Goal: Task Accomplishment & Management: Use online tool/utility

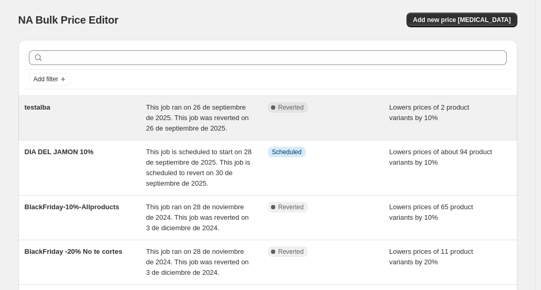
click at [85, 110] on div "testalba" at bounding box center [86, 118] width 122 height 32
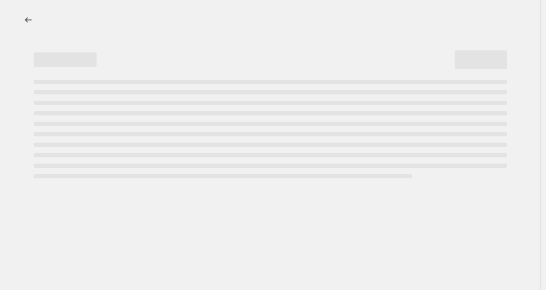
select select "percentage"
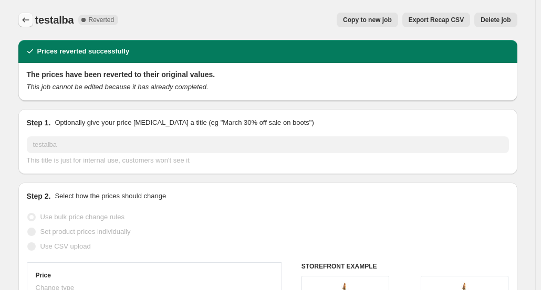
click at [26, 18] on icon "Price change jobs" at bounding box center [25, 19] width 7 height 5
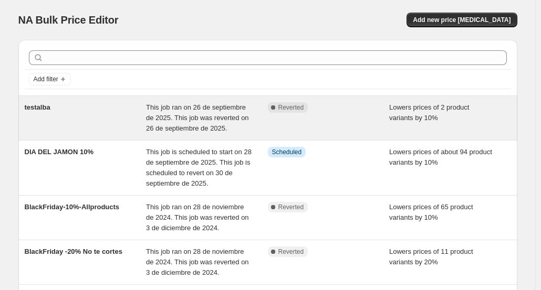
click at [271, 123] on div "Complete Reverted" at bounding box center [329, 118] width 122 height 32
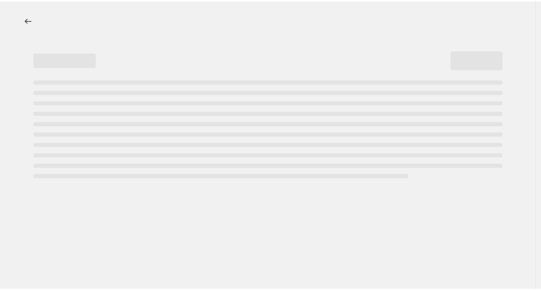
select select "percentage"
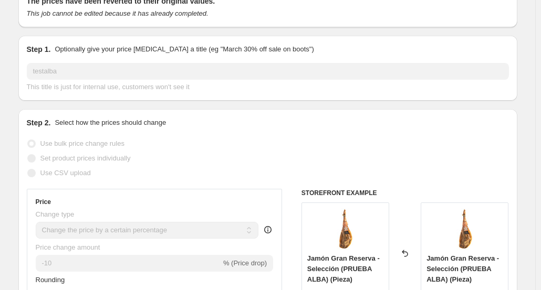
scroll to position [62, 0]
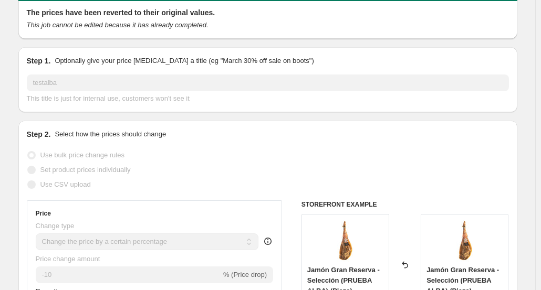
click at [350, 244] on img at bounding box center [345, 241] width 42 height 42
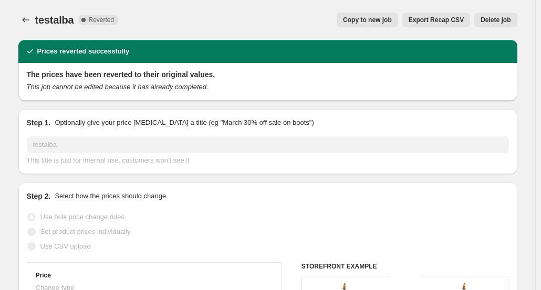
click at [86, 59] on div "Prices reverted successfully" at bounding box center [267, 51] width 499 height 23
click at [137, 86] on icon "This job cannot be edited because it has already completed." at bounding box center [118, 87] width 182 height 8
click at [205, 90] on div "This job cannot be edited because it has already completed." at bounding box center [268, 87] width 482 height 11
click at [26, 14] on button "Price change jobs" at bounding box center [25, 20] width 15 height 15
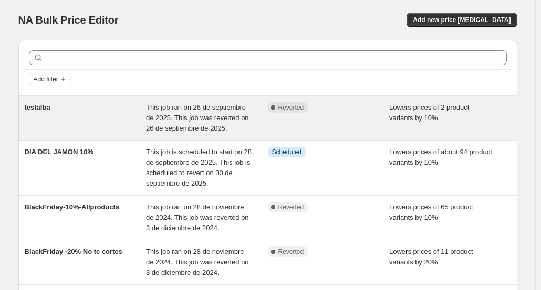
click at [225, 116] on span "This job ran on 26 de septiembre de 2025. This job was reverted on 26 de septie…" at bounding box center [197, 117] width 103 height 29
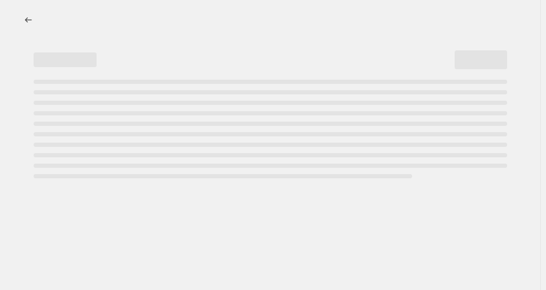
select select "percentage"
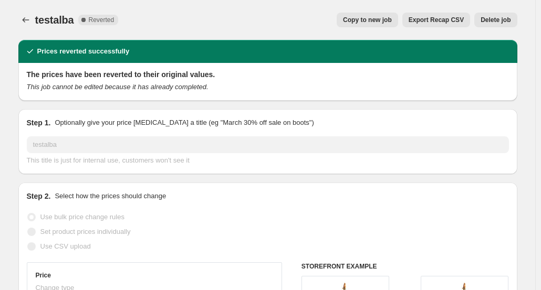
click at [378, 19] on span "Copy to new job" at bounding box center [367, 20] width 49 height 8
select select "percentage"
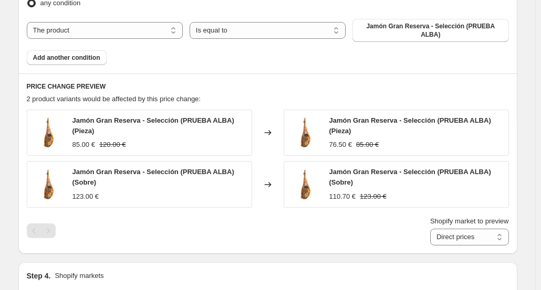
scroll to position [636, 0]
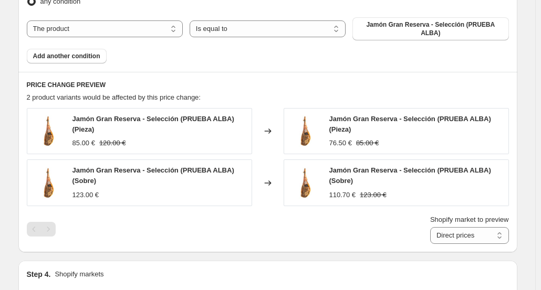
click at [209, 190] on div "123.00 €" at bounding box center [159, 195] width 174 height 11
click at [403, 28] on span "Jamón Gran Reserva - Selección (PRUEBA ALBA)" at bounding box center [430, 28] width 143 height 17
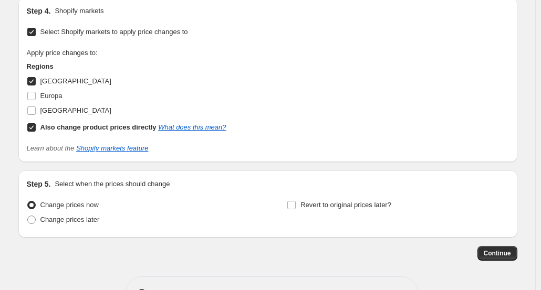
scroll to position [900, 0]
click at [486, 249] on button "Continue" at bounding box center [498, 253] width 40 height 15
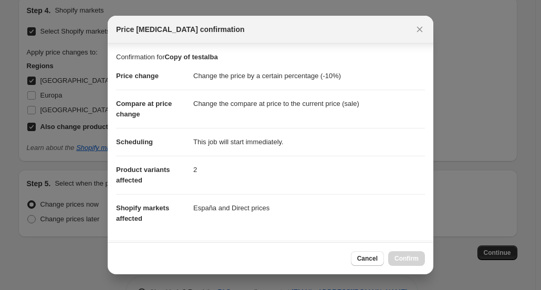
scroll to position [188, 0]
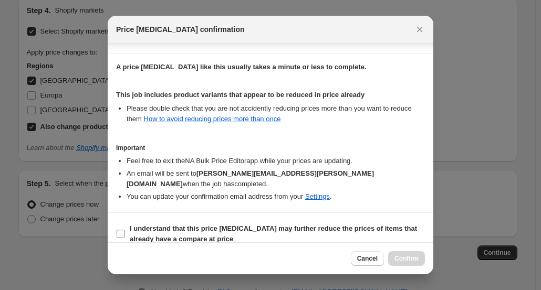
click at [121, 230] on span ":r9p:" at bounding box center [120, 234] width 9 height 9
click at [121, 230] on input "I understand that this price change job may further reduce the prices of items …" at bounding box center [121, 234] width 8 height 8
checkbox input "true"
click at [426, 27] on button "Close" at bounding box center [419, 29] width 15 height 15
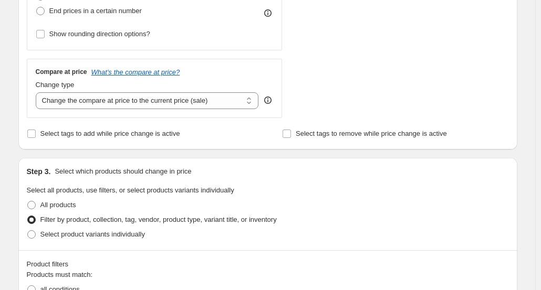
scroll to position [327, 0]
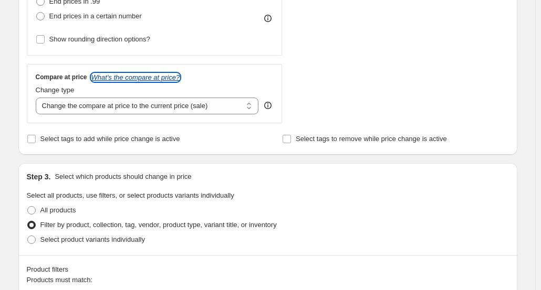
click at [143, 75] on icon "What's the compare at price?" at bounding box center [135, 78] width 89 height 8
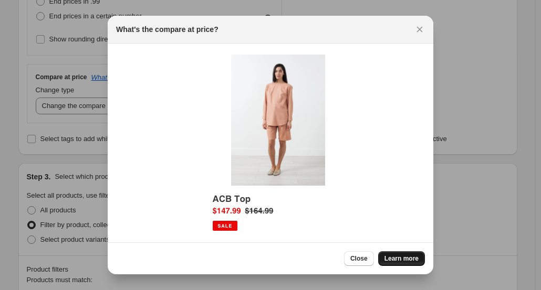
click at [395, 262] on span "Learn more" at bounding box center [402, 259] width 34 height 8
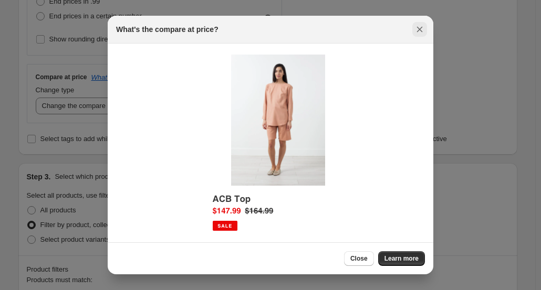
click at [422, 35] on button "Close" at bounding box center [419, 29] width 15 height 15
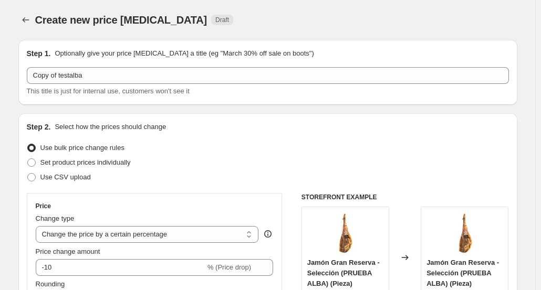
scroll to position [327, 0]
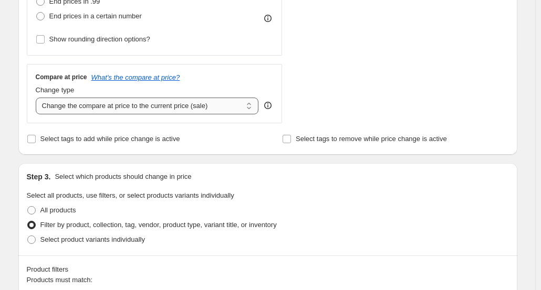
click at [122, 112] on select "Change the compare at price to the current price (sale) Change the compare at p…" at bounding box center [147, 106] width 223 height 17
click at [69, 136] on span "Select tags to add while price change is active" at bounding box center [110, 139] width 140 height 8
click at [36, 136] on input "Select tags to add while price change is active" at bounding box center [31, 139] width 8 height 8
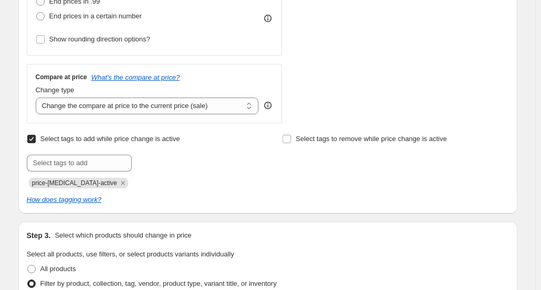
click at [69, 136] on span "Select tags to add while price change is active" at bounding box center [110, 139] width 140 height 8
click at [36, 136] on input "Select tags to add while price change is active" at bounding box center [31, 139] width 8 height 8
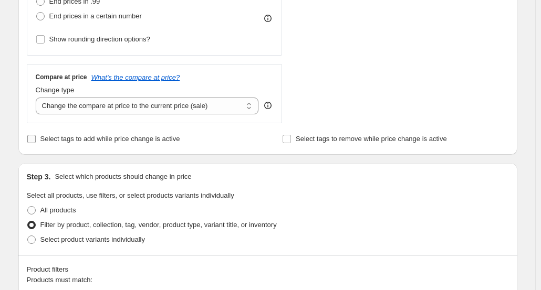
click at [69, 136] on span "Select tags to add while price change is active" at bounding box center [110, 139] width 140 height 8
click at [36, 136] on input "Select tags to add while price change is active" at bounding box center [31, 139] width 8 height 8
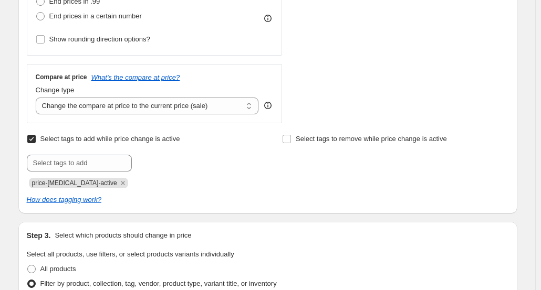
click at [69, 136] on span "Select tags to add while price change is active" at bounding box center [110, 139] width 140 height 8
click at [36, 136] on input "Select tags to add while price change is active" at bounding box center [31, 139] width 8 height 8
checkbox input "false"
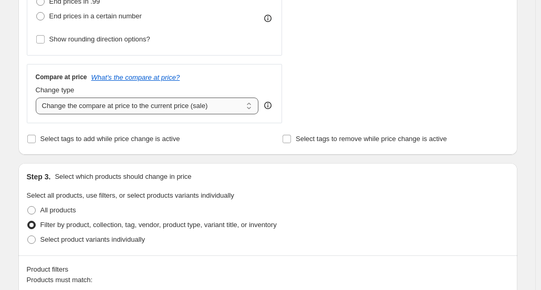
click at [114, 105] on select "Change the compare at price to the current price (sale) Change the compare at p…" at bounding box center [147, 106] width 223 height 17
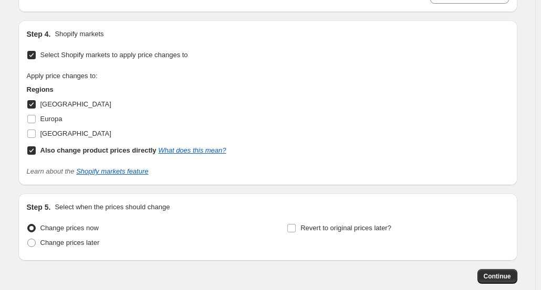
scroll to position [926, 0]
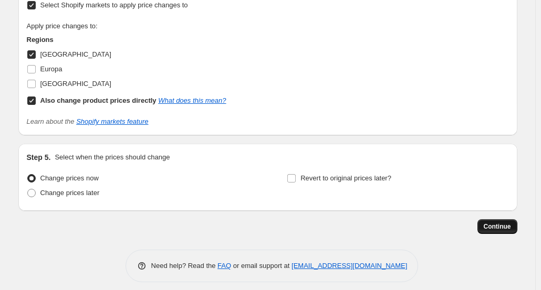
click at [487, 223] on span "Continue" at bounding box center [497, 227] width 27 height 8
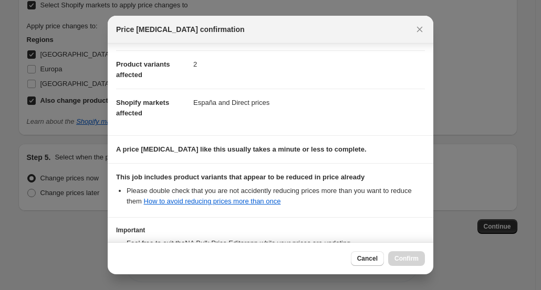
scroll to position [188, 0]
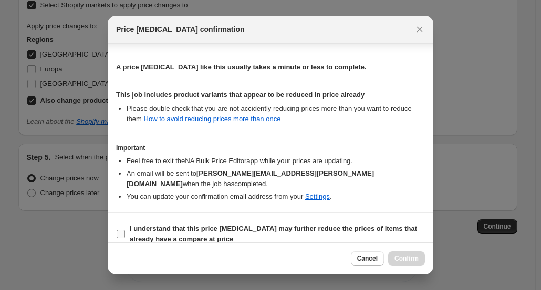
click at [121, 222] on label "I understand that this price change job may further reduce the prices of items …" at bounding box center [270, 234] width 309 height 25
click at [121, 230] on input "I understand that this price change job may further reduce the prices of items …" at bounding box center [121, 234] width 8 height 8
checkbox input "true"
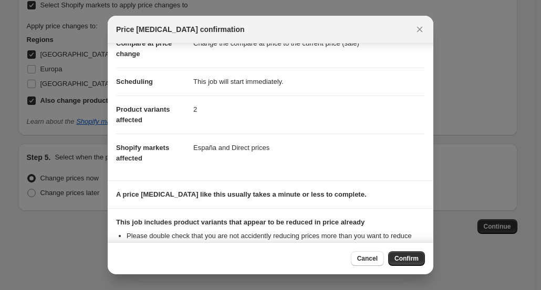
scroll to position [63, 0]
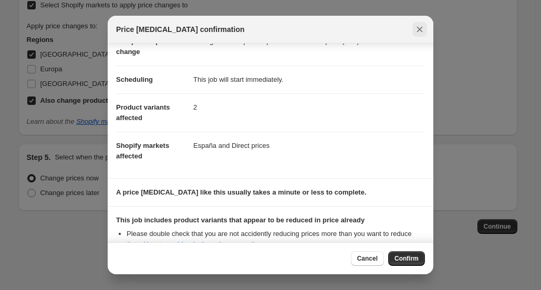
click at [419, 32] on icon "Close" at bounding box center [419, 29] width 11 height 11
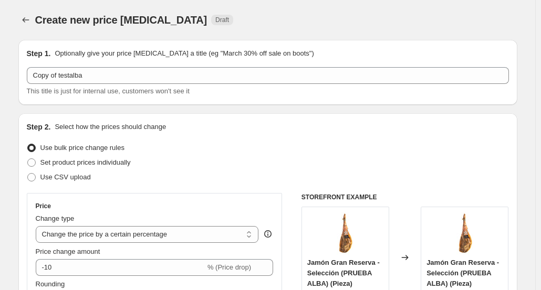
scroll to position [926, 0]
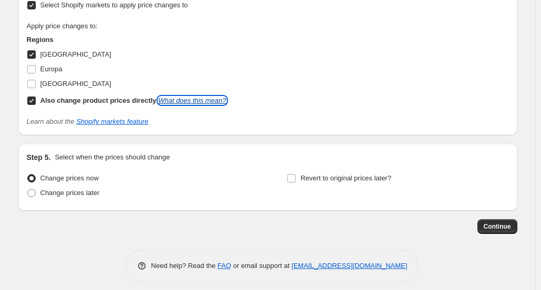
click at [175, 97] on link "What does this mean?" at bounding box center [192, 101] width 68 height 8
click at [301, 171] on label "Revert to original prices later?" at bounding box center [339, 178] width 105 height 15
click at [296, 174] on input "Revert to original prices later?" at bounding box center [291, 178] width 8 height 8
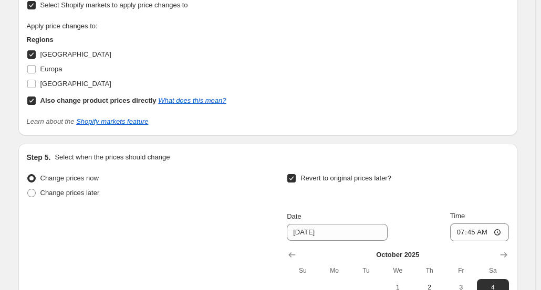
click at [301, 171] on label "Revert to original prices later?" at bounding box center [339, 178] width 105 height 15
click at [296, 174] on input "Revert to original prices later?" at bounding box center [291, 178] width 8 height 8
checkbox input "false"
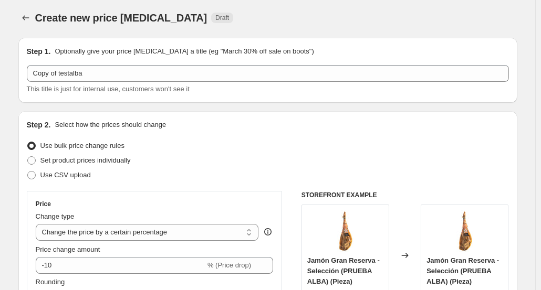
scroll to position [0, 0]
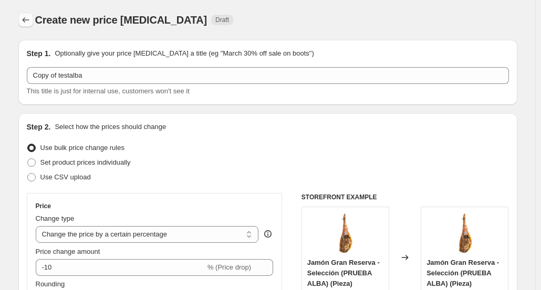
click at [25, 19] on icon "Price change jobs" at bounding box center [25, 20] width 11 height 11
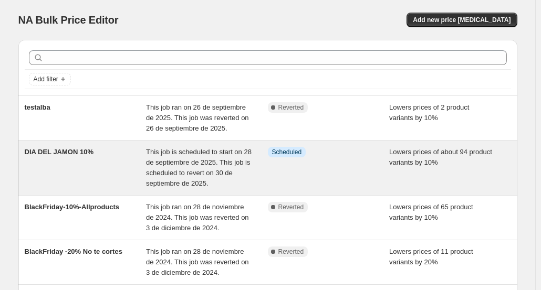
click at [111, 160] on div "DIA DEL JAMON 10%" at bounding box center [86, 168] width 122 height 42
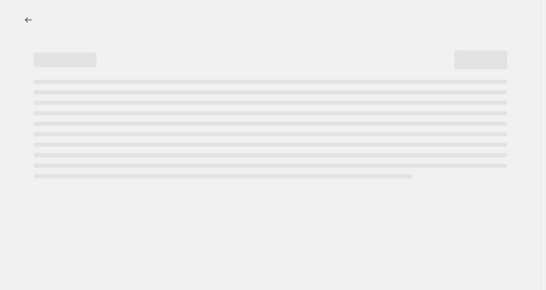
select select "percentage"
select select "collection"
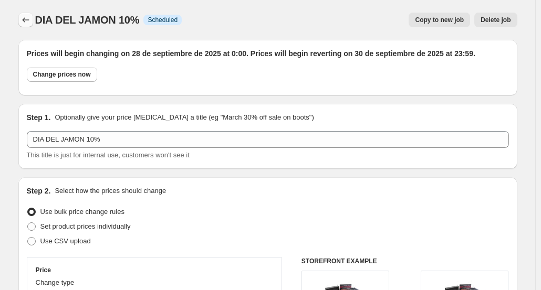
click at [24, 18] on icon "Price change jobs" at bounding box center [25, 20] width 11 height 11
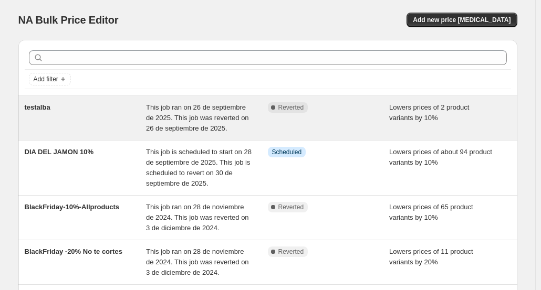
click at [105, 121] on div "testalba" at bounding box center [86, 118] width 122 height 32
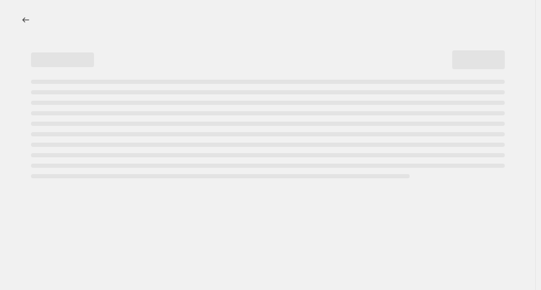
select select "percentage"
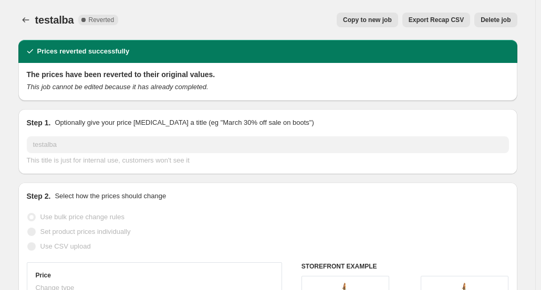
click at [375, 19] on span "Copy to new job" at bounding box center [367, 20] width 49 height 8
select select "percentage"
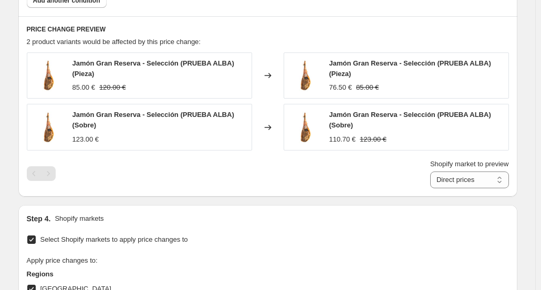
scroll to position [926, 0]
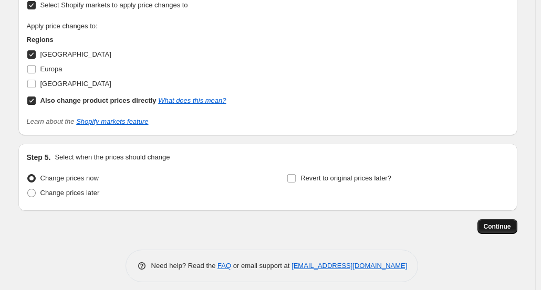
click at [495, 223] on span "Continue" at bounding box center [497, 227] width 27 height 8
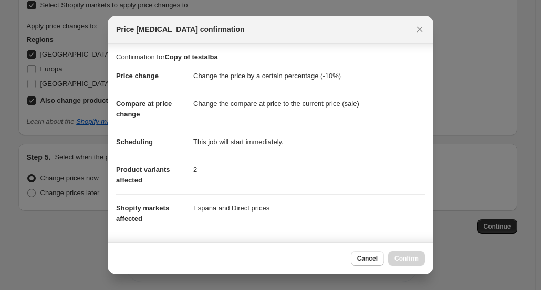
scroll to position [188, 0]
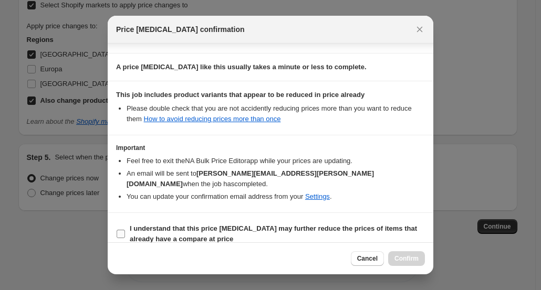
click at [275, 224] on span "I understand that this price change job may further reduce the prices of items …" at bounding box center [277, 234] width 295 height 21
click at [125, 230] on input "I understand that this price change job may further reduce the prices of items …" at bounding box center [121, 234] width 8 height 8
checkbox input "true"
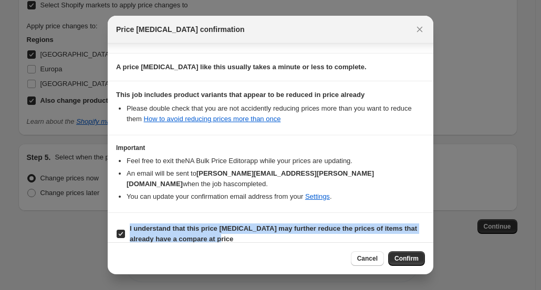
drag, startPoint x: 211, startPoint y: 226, endPoint x: 131, endPoint y: 217, distance: 79.9
click at [131, 224] on span "I understand that this price change job may further reduce the prices of items …" at bounding box center [277, 234] width 295 height 21
copy b "understand that this price change job may further reduce the prices of items th…"
click at [397, 254] on button "Confirm" at bounding box center [406, 259] width 37 height 15
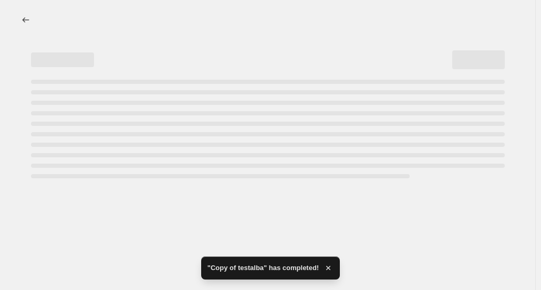
select select "percentage"
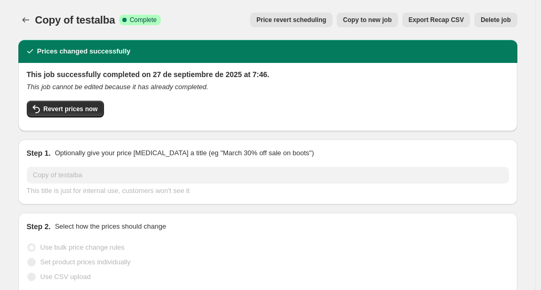
click at [495, 18] on span "Delete job" at bounding box center [496, 20] width 30 height 8
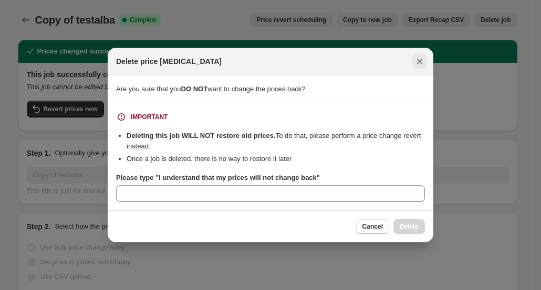
click at [415, 68] on button "Close" at bounding box center [419, 61] width 15 height 15
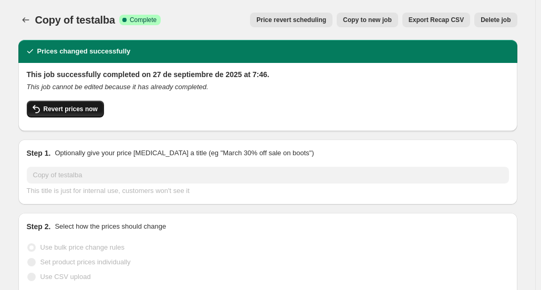
click at [63, 108] on span "Revert prices now" at bounding box center [71, 109] width 54 height 8
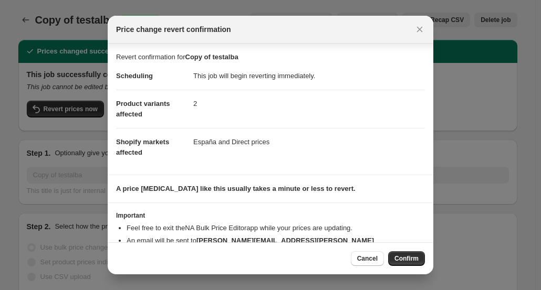
scroll to position [38, 0]
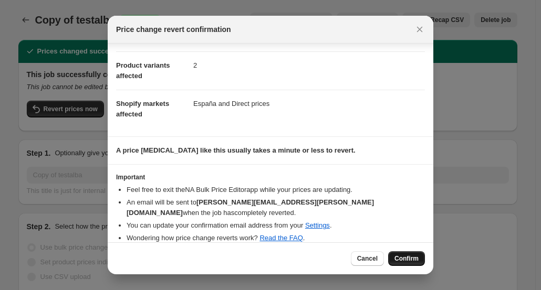
click at [408, 258] on span "Confirm" at bounding box center [407, 259] width 24 height 8
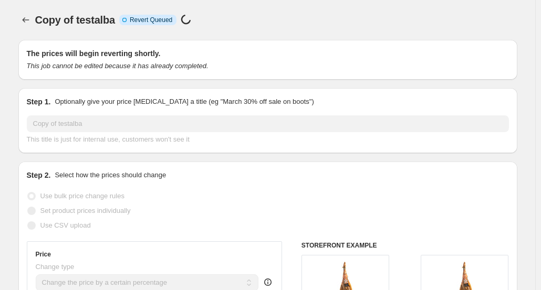
select select "percentage"
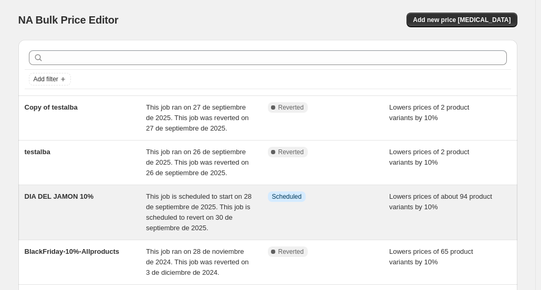
click at [90, 196] on span "DIA DEL JAMON 10%" at bounding box center [59, 197] width 69 height 8
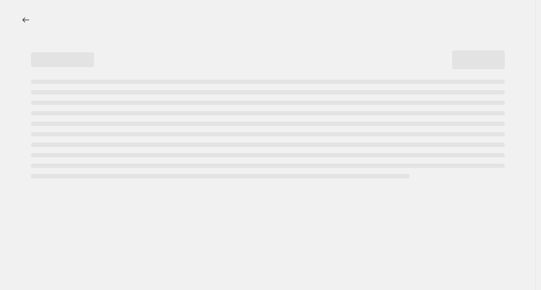
select select "percentage"
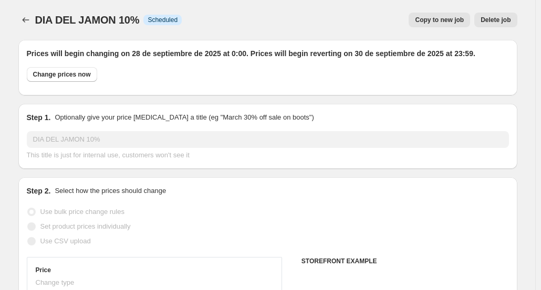
select select "collection"
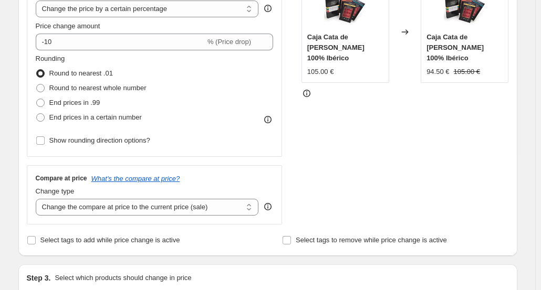
scroll to position [290, 0]
click at [307, 92] on icon at bounding box center [306, 93] width 1 height 3
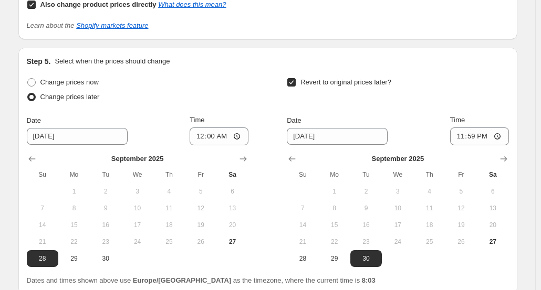
scroll to position [1227, 0]
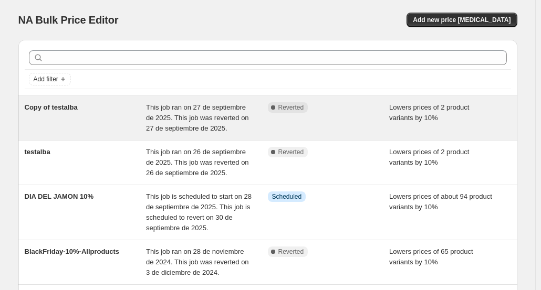
click at [98, 123] on div "Copy of testalba" at bounding box center [86, 118] width 122 height 32
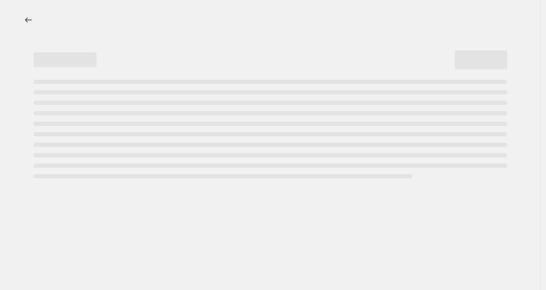
select select "percentage"
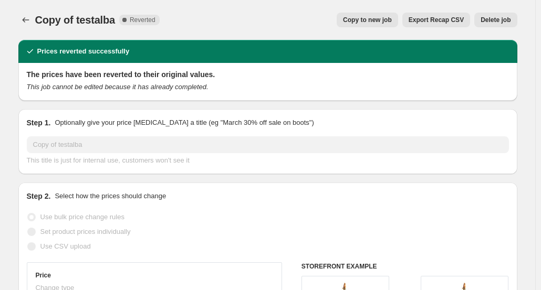
click at [505, 20] on span "Delete job" at bounding box center [496, 20] width 30 height 8
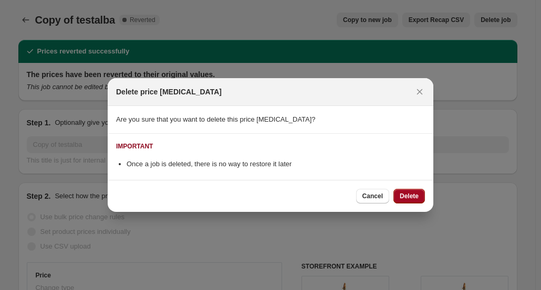
click at [404, 191] on button "Delete" at bounding box center [409, 196] width 32 height 15
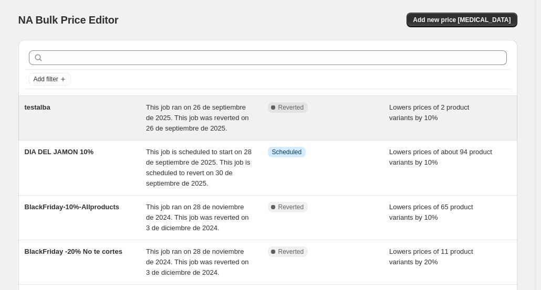
click at [217, 113] on span "This job ran on 26 de septiembre de 2025. This job was reverted on 26 de septie…" at bounding box center [197, 117] width 103 height 29
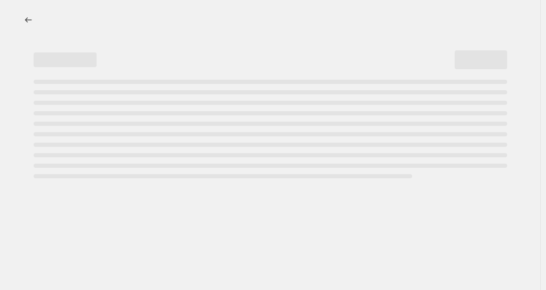
select select "percentage"
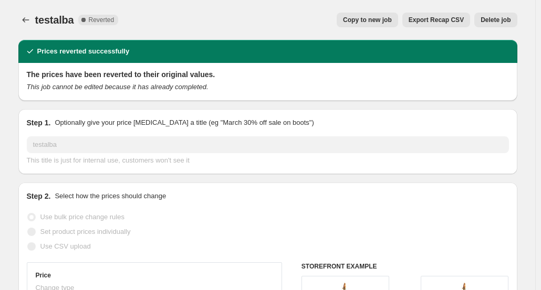
click at [506, 20] on span "Delete job" at bounding box center [496, 20] width 30 height 8
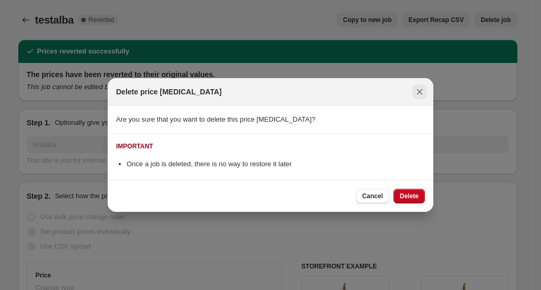
click at [416, 96] on icon "Close" at bounding box center [419, 92] width 11 height 11
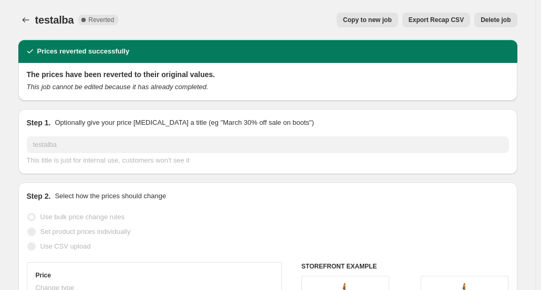
click at [378, 17] on span "Copy to new job" at bounding box center [367, 20] width 49 height 8
select select "percentage"
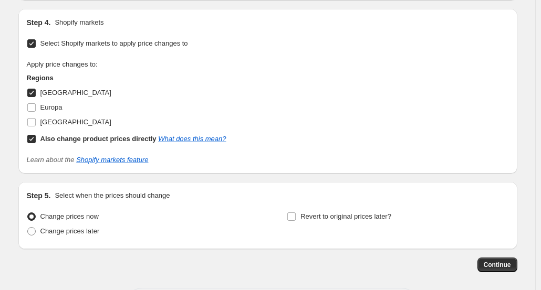
scroll to position [926, 0]
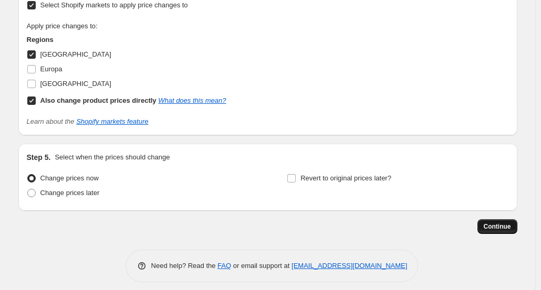
click at [506, 223] on span "Continue" at bounding box center [497, 227] width 27 height 8
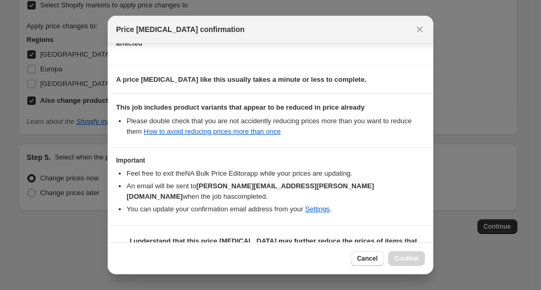
scroll to position [188, 0]
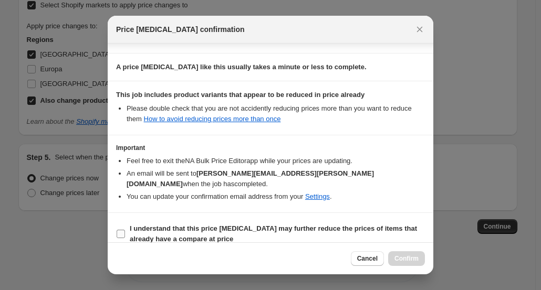
click at [208, 225] on b "I understand that this price change job may further reduce the prices of items …" at bounding box center [273, 234] width 287 height 18
click at [125, 230] on input "I understand that this price change job may further reduce the prices of items …" at bounding box center [121, 234] width 8 height 8
checkbox input "true"
click at [404, 255] on button "Confirm" at bounding box center [406, 259] width 37 height 15
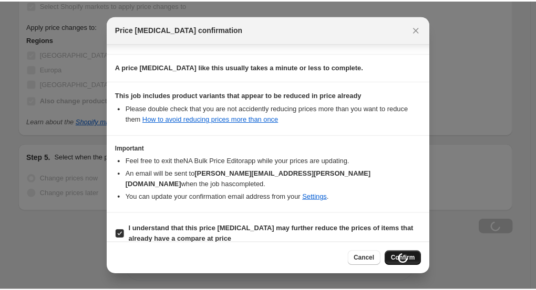
scroll to position [926, 0]
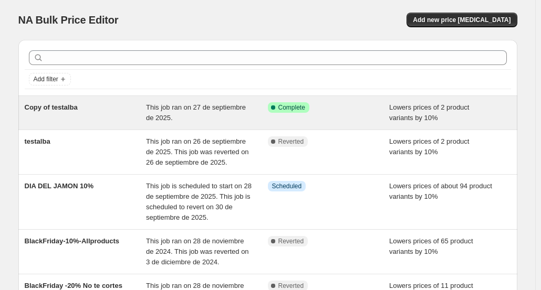
click at [96, 112] on div "Copy of testalba" at bounding box center [86, 112] width 122 height 21
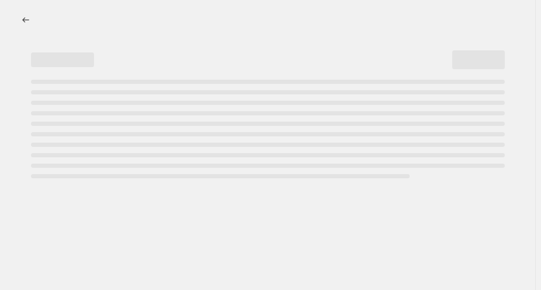
select select "percentage"
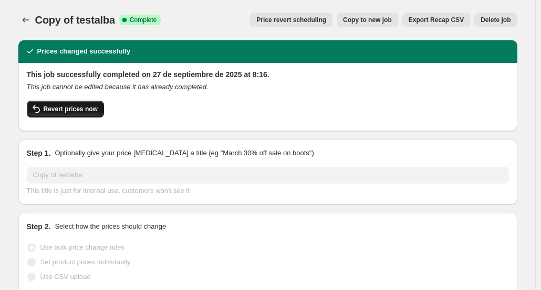
click at [82, 109] on span "Revert prices now" at bounding box center [71, 109] width 54 height 8
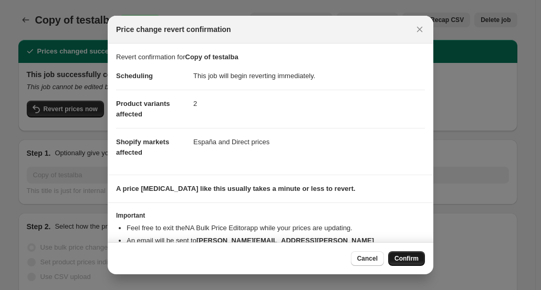
click at [406, 262] on span "Confirm" at bounding box center [407, 259] width 24 height 8
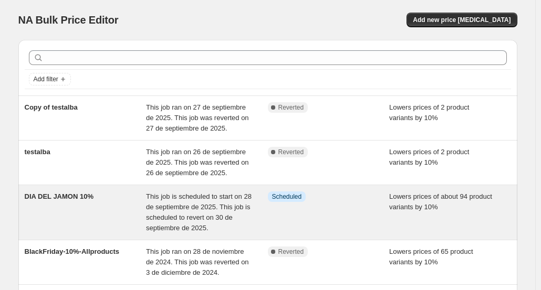
click at [129, 223] on div "DIA DEL JAMON 10%" at bounding box center [86, 213] width 122 height 42
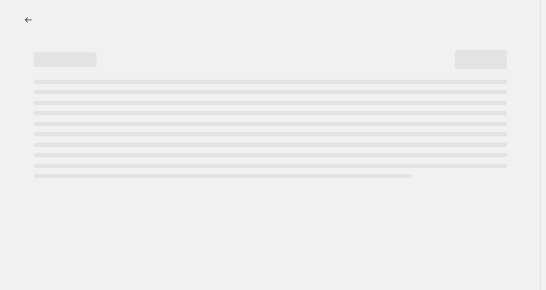
select select "percentage"
select select "collection"
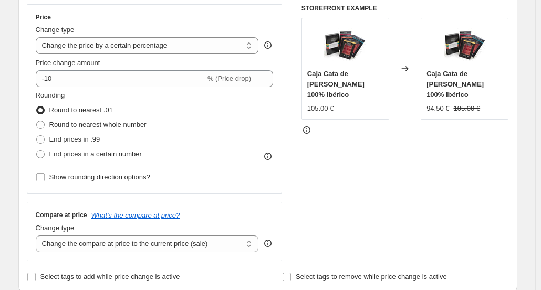
scroll to position [254, 0]
click at [267, 154] on icon at bounding box center [268, 156] width 11 height 11
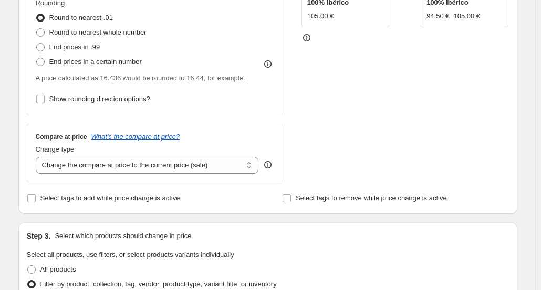
scroll to position [346, 0]
click at [269, 161] on icon at bounding box center [267, 164] width 7 height 7
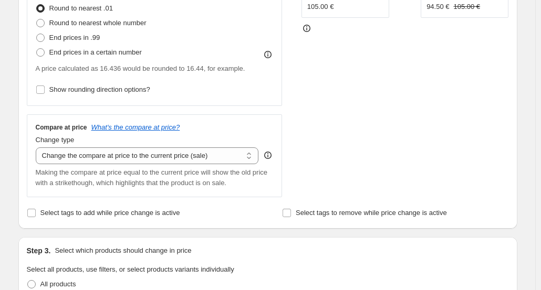
scroll to position [151, 0]
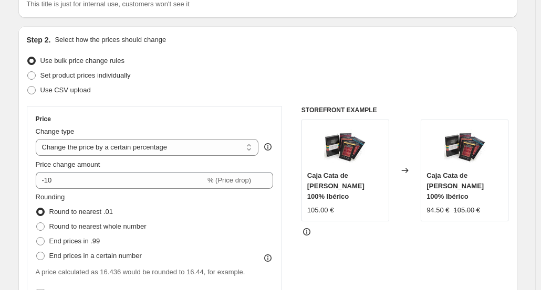
click at [308, 227] on icon at bounding box center [307, 232] width 11 height 11
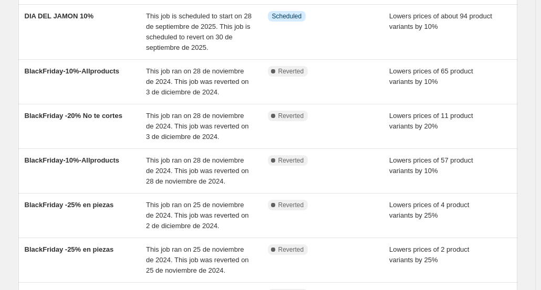
scroll to position [181, 0]
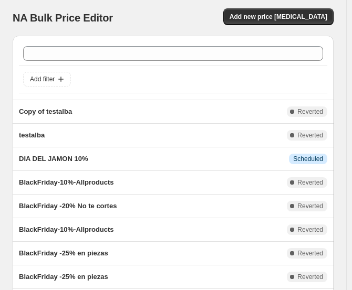
click at [201, 4] on div "NA Bulk Price Editor. This page is ready NA Bulk Price Editor Add new price [ME…" at bounding box center [173, 18] width 321 height 36
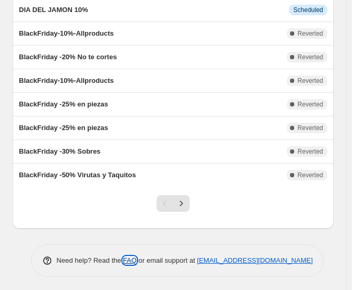
click at [130, 258] on link "FAQ" at bounding box center [130, 261] width 14 height 8
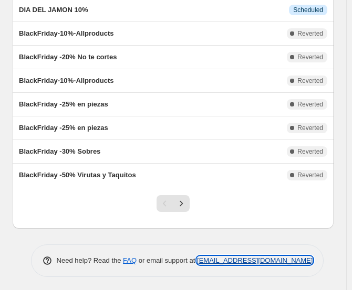
click at [249, 257] on link "[EMAIL_ADDRESS][DOMAIN_NAME]" at bounding box center [255, 261] width 116 height 8
